Goal: Task Accomplishment & Management: Manage account settings

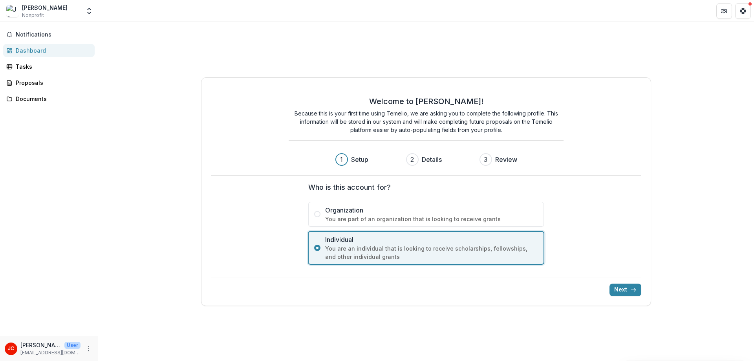
drag, startPoint x: 610, startPoint y: 288, endPoint x: 455, endPoint y: 258, distance: 157.6
click at [513, 294] on div "Next" at bounding box center [426, 286] width 431 height 19
click at [30, 18] on span "Nonprofit" at bounding box center [33, 15] width 22 height 7
click at [89, 351] on icon "More" at bounding box center [88, 348] width 6 height 6
click at [128, 342] on button "Logout" at bounding box center [140, 344] width 84 height 13
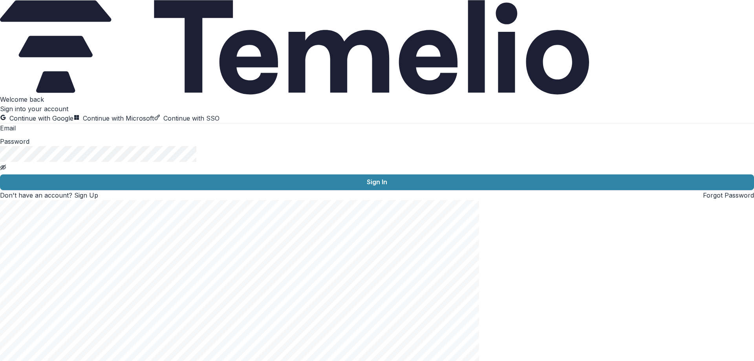
click at [133, 123] on button "Continue with Microsoft" at bounding box center [113, 117] width 80 height 9
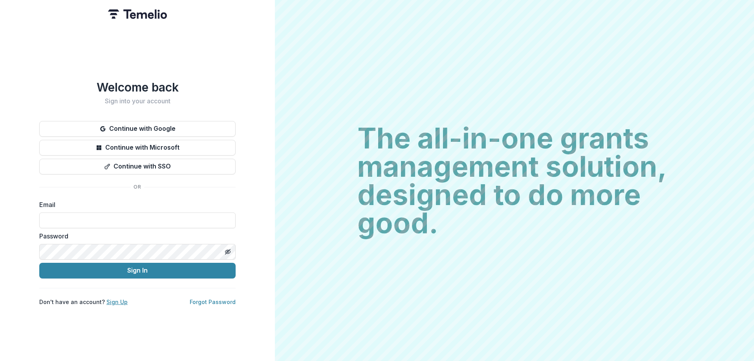
click at [117, 298] on link "Sign Up" at bounding box center [116, 301] width 21 height 7
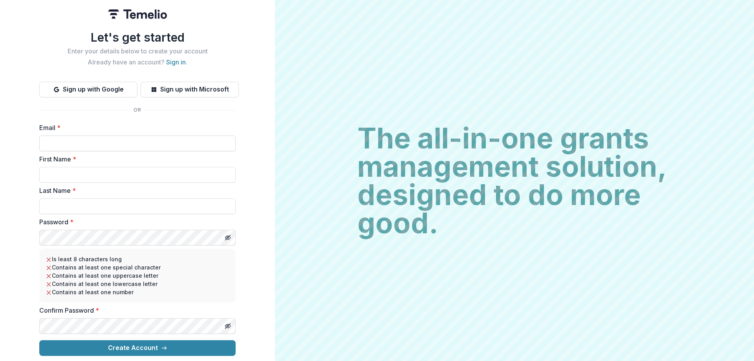
click at [77, 138] on input "Email *" at bounding box center [137, 143] width 196 height 16
type input "**********"
type input "***"
type input "****"
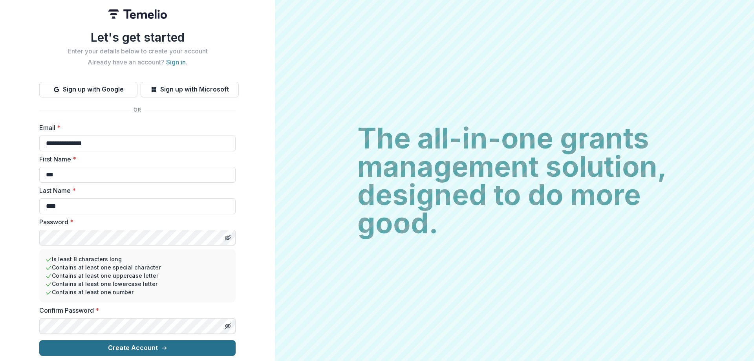
click at [139, 345] on button "Create Account" at bounding box center [137, 348] width 196 height 16
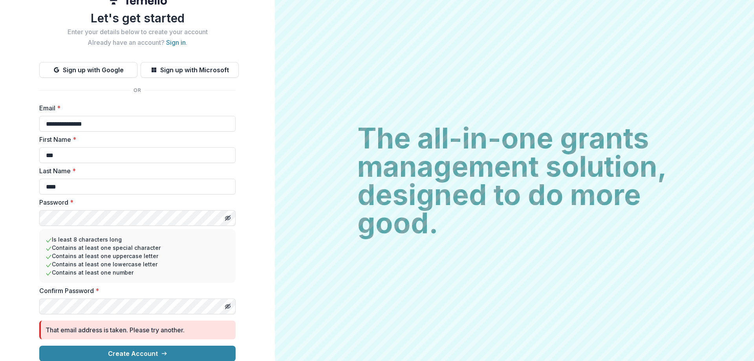
scroll to position [21, 0]
click at [148, 347] on button "Create Account" at bounding box center [137, 353] width 196 height 16
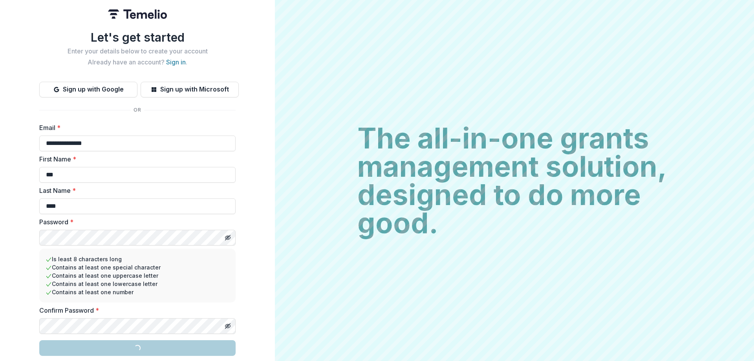
scroll to position [0, 0]
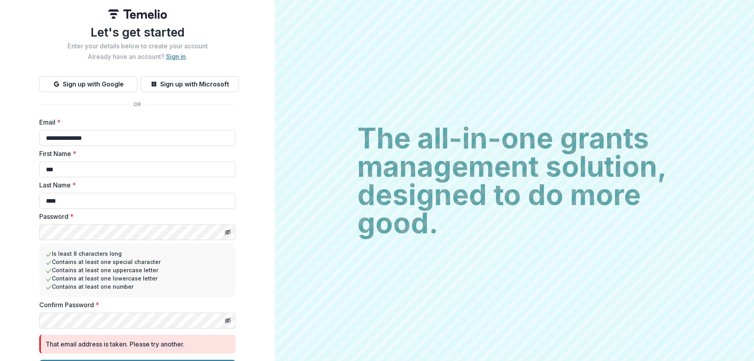
click at [176, 58] on link "Sign in" at bounding box center [176, 57] width 20 height 8
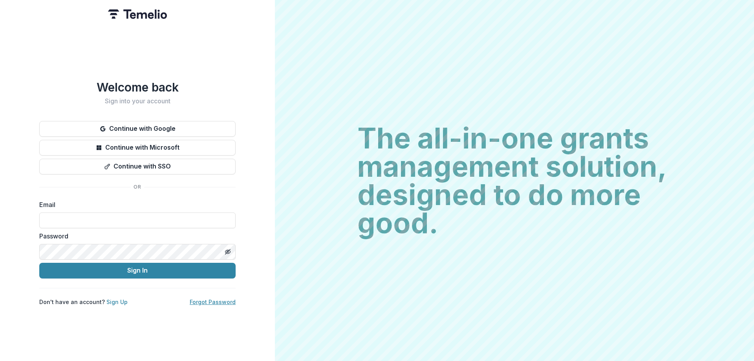
click at [210, 298] on link "Forgot Password" at bounding box center [213, 301] width 46 height 7
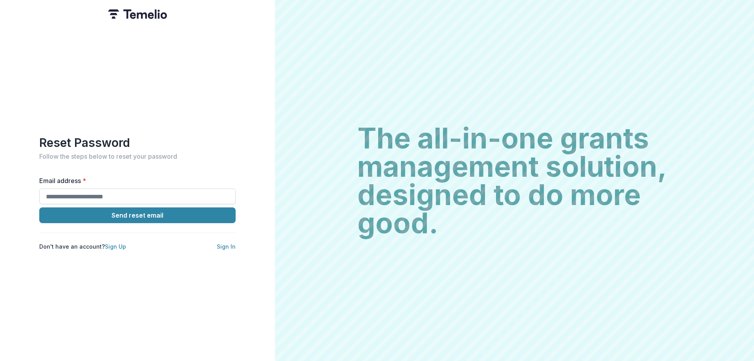
click at [143, 201] on input "Email address *" at bounding box center [137, 196] width 196 height 16
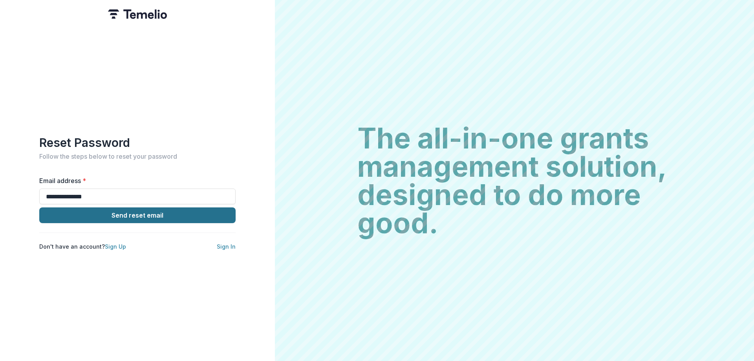
type input "**********"
click at [148, 214] on button "Send reset email" at bounding box center [137, 215] width 196 height 16
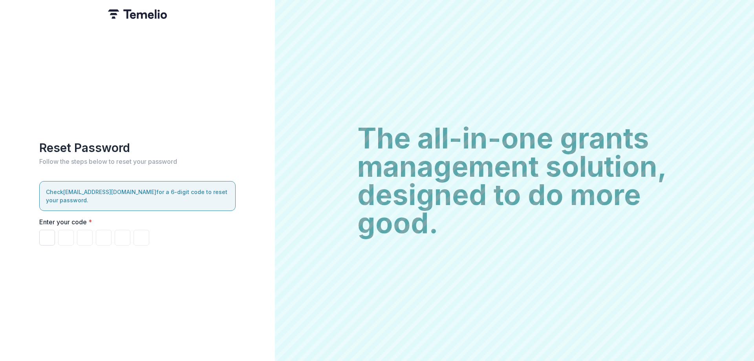
click at [41, 230] on input "Please enter your pin code" at bounding box center [47, 238] width 16 height 16
type input "*"
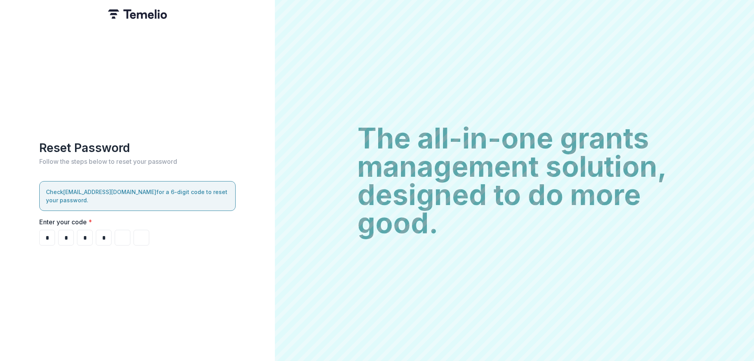
type input "*"
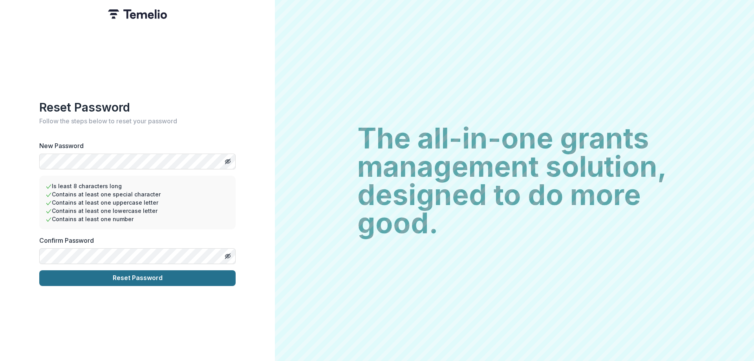
click at [147, 270] on button "Reset Password" at bounding box center [137, 278] width 196 height 16
click at [144, 275] on button "Reset Password" at bounding box center [137, 278] width 196 height 16
click at [134, 276] on button "Reset Password" at bounding box center [137, 278] width 196 height 16
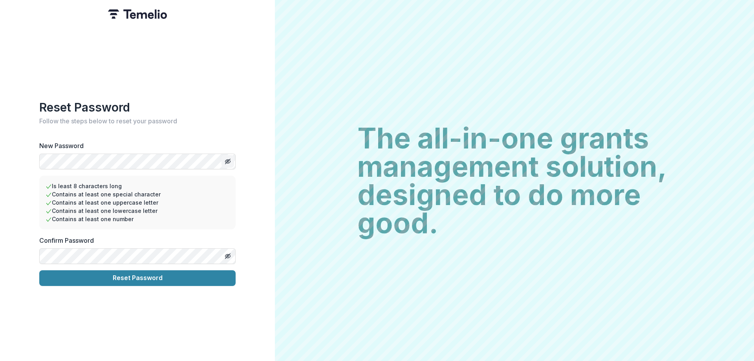
click at [228, 158] on icon "Toggle password visibility" at bounding box center [228, 161] width 6 height 6
click at [226, 253] on icon "Toggle password visibility" at bounding box center [228, 256] width 6 height 6
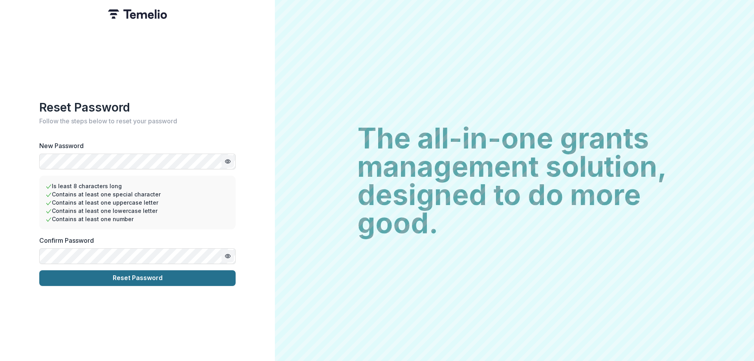
click at [112, 273] on button "Reset Password" at bounding box center [137, 278] width 196 height 16
